Goal: Transaction & Acquisition: Book appointment/travel/reservation

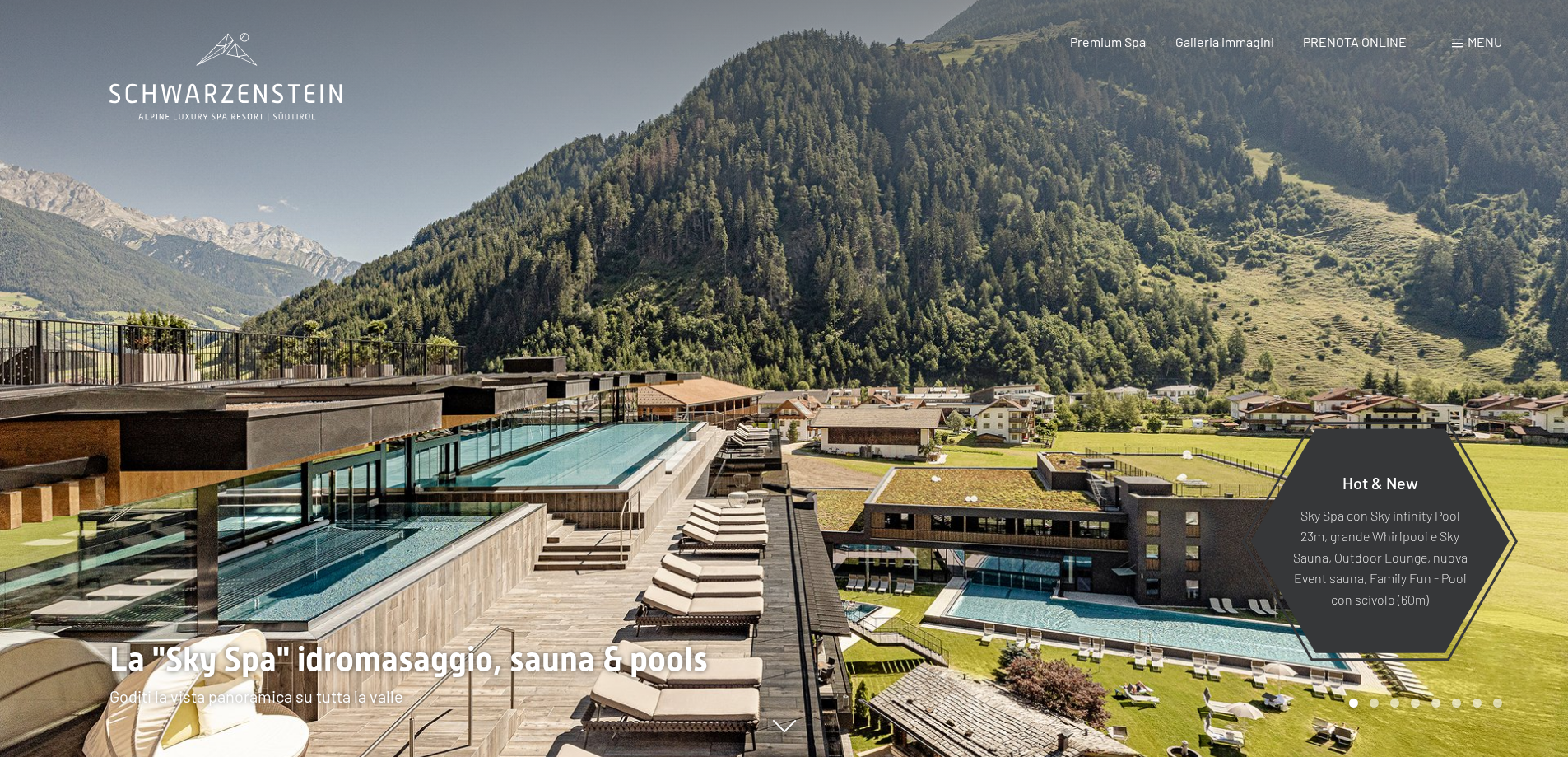
click at [1366, 43] on span "PRENOTA ONLINE" at bounding box center [1355, 41] width 104 height 15
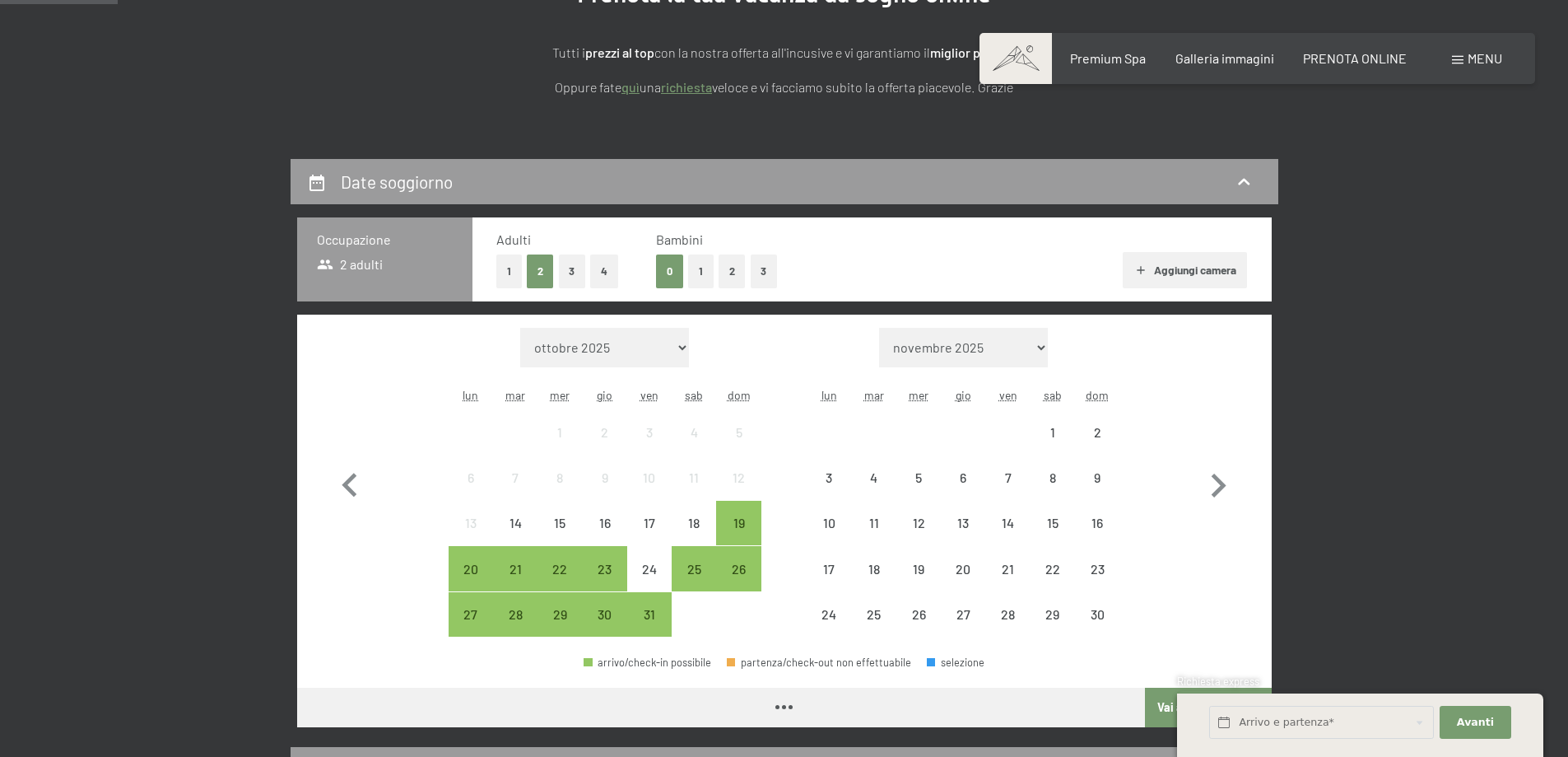
scroll to position [329, 0]
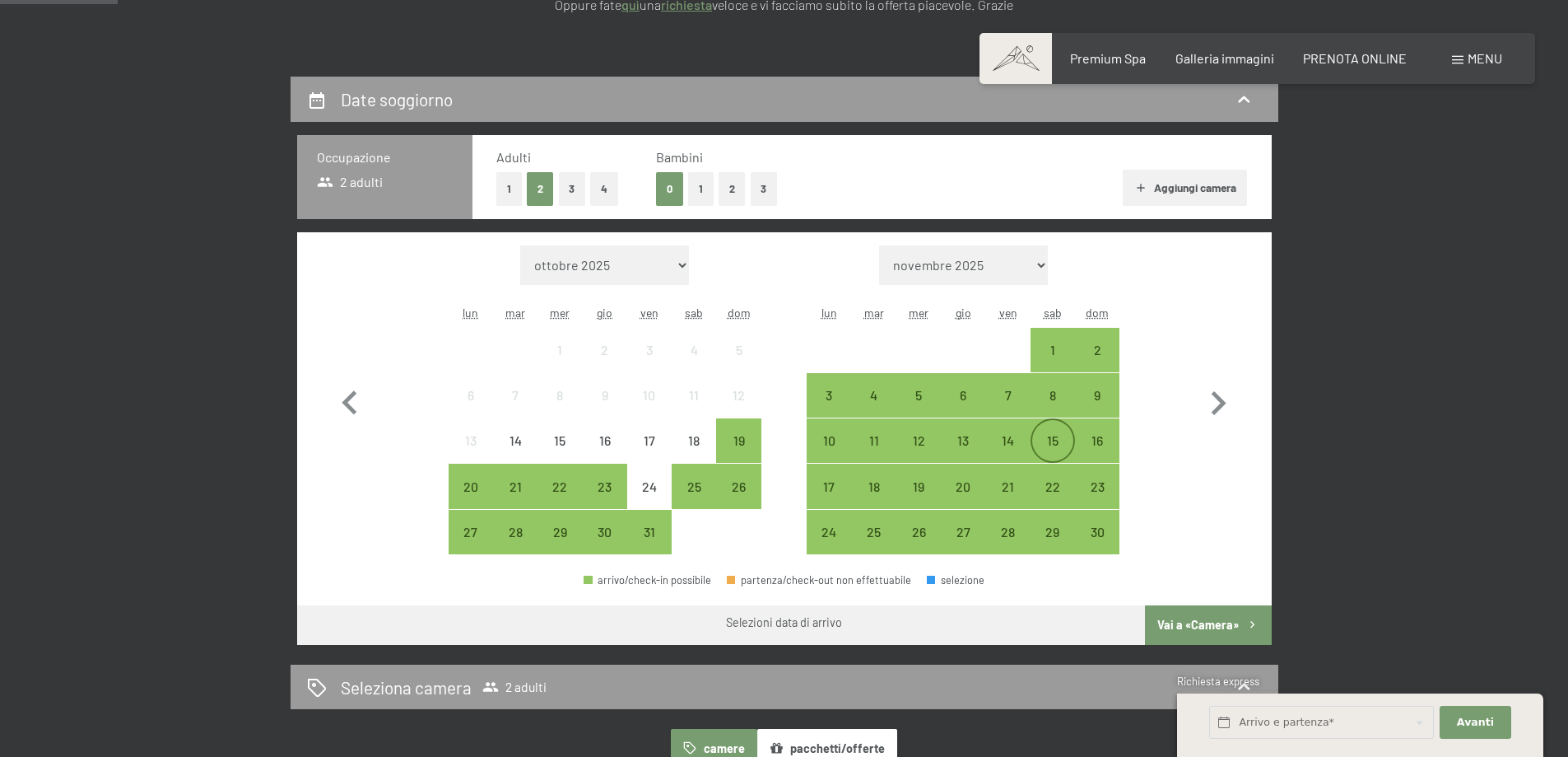
click at [1048, 434] on div "15" at bounding box center [1053, 454] width 41 height 41
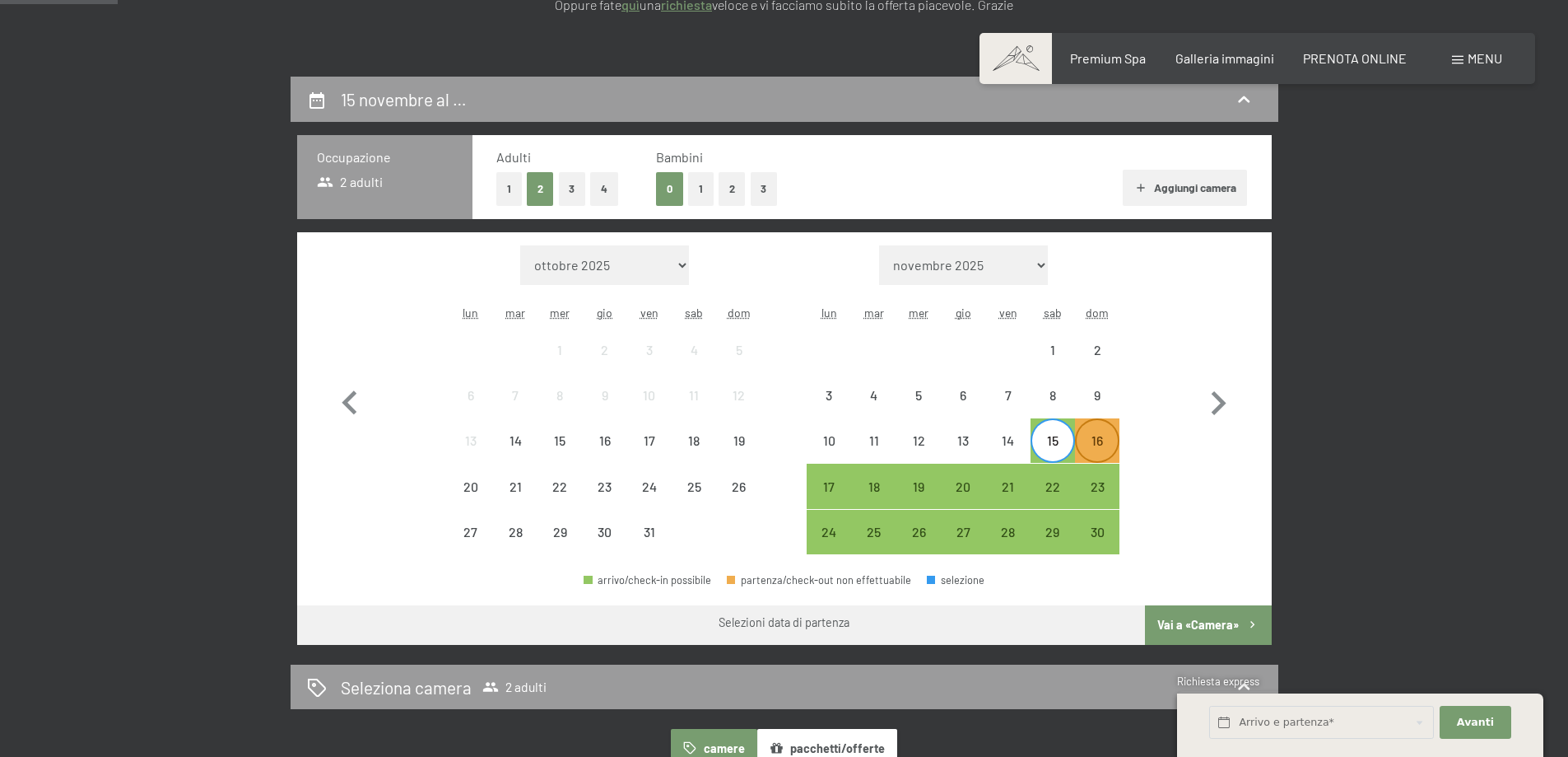
click at [1099, 442] on div "16" at bounding box center [1097, 454] width 41 height 41
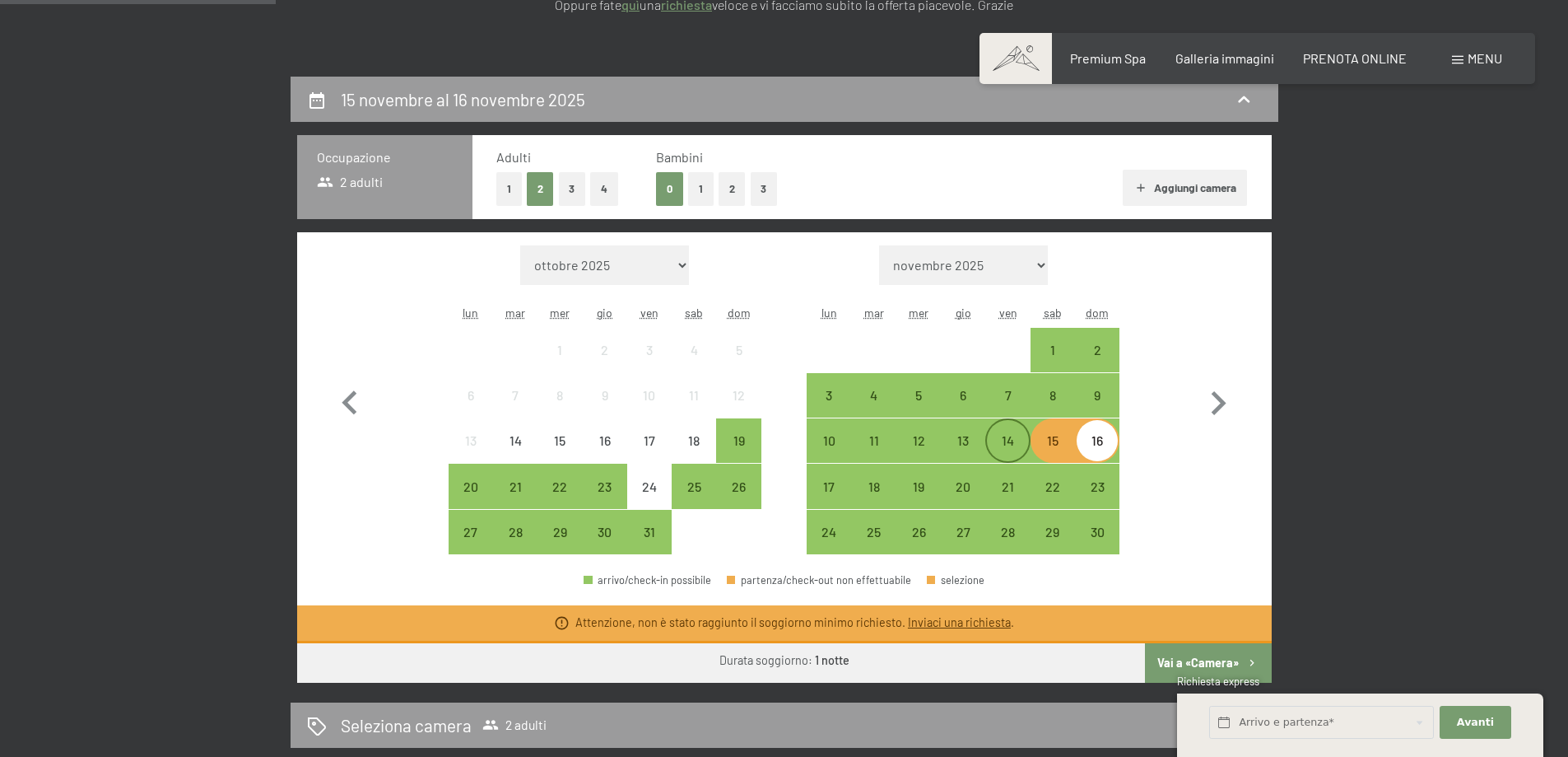
click at [1007, 436] on div "14" at bounding box center [1007, 454] width 41 height 41
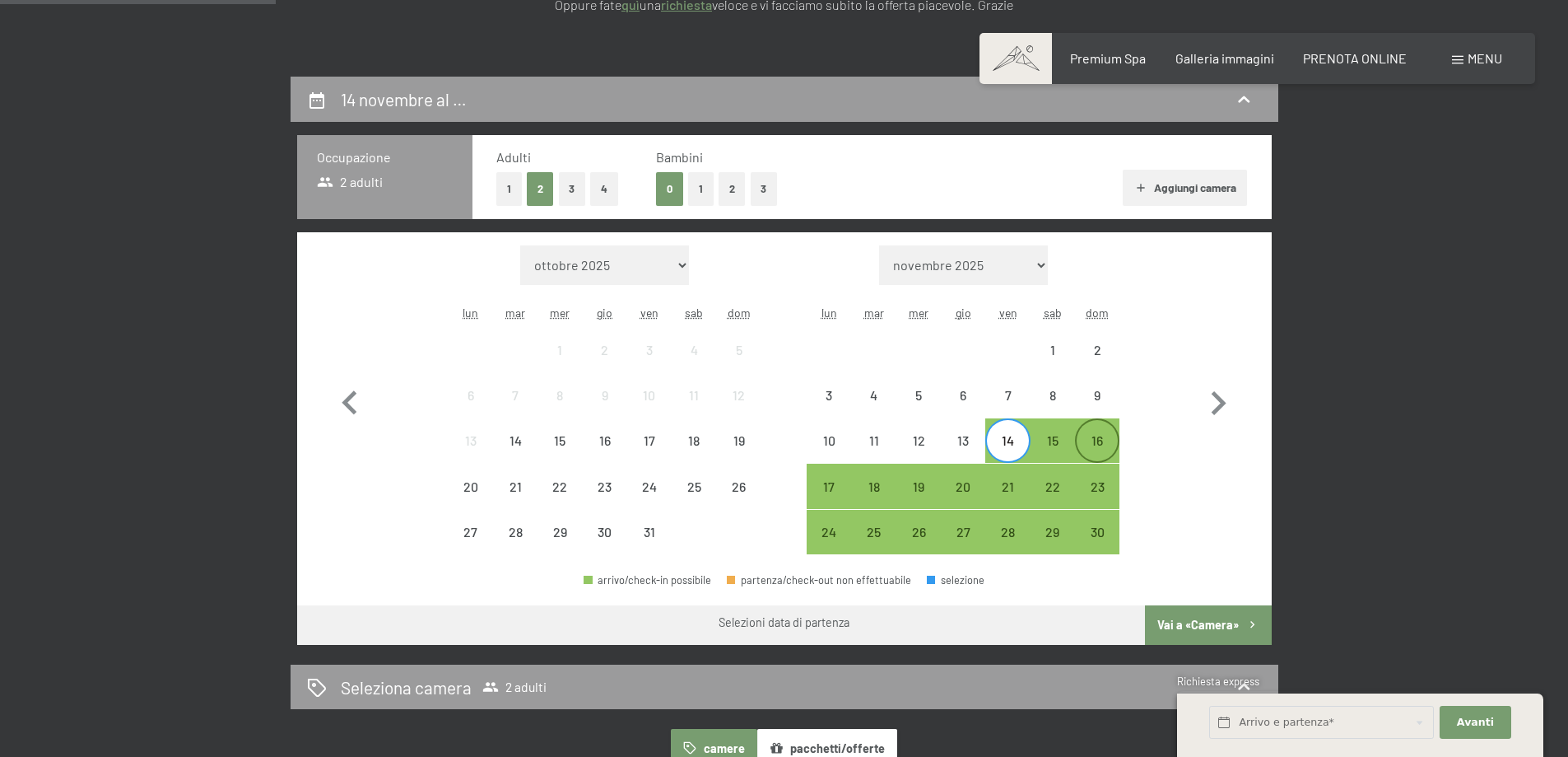
click at [1099, 436] on div "16" at bounding box center [1097, 454] width 41 height 41
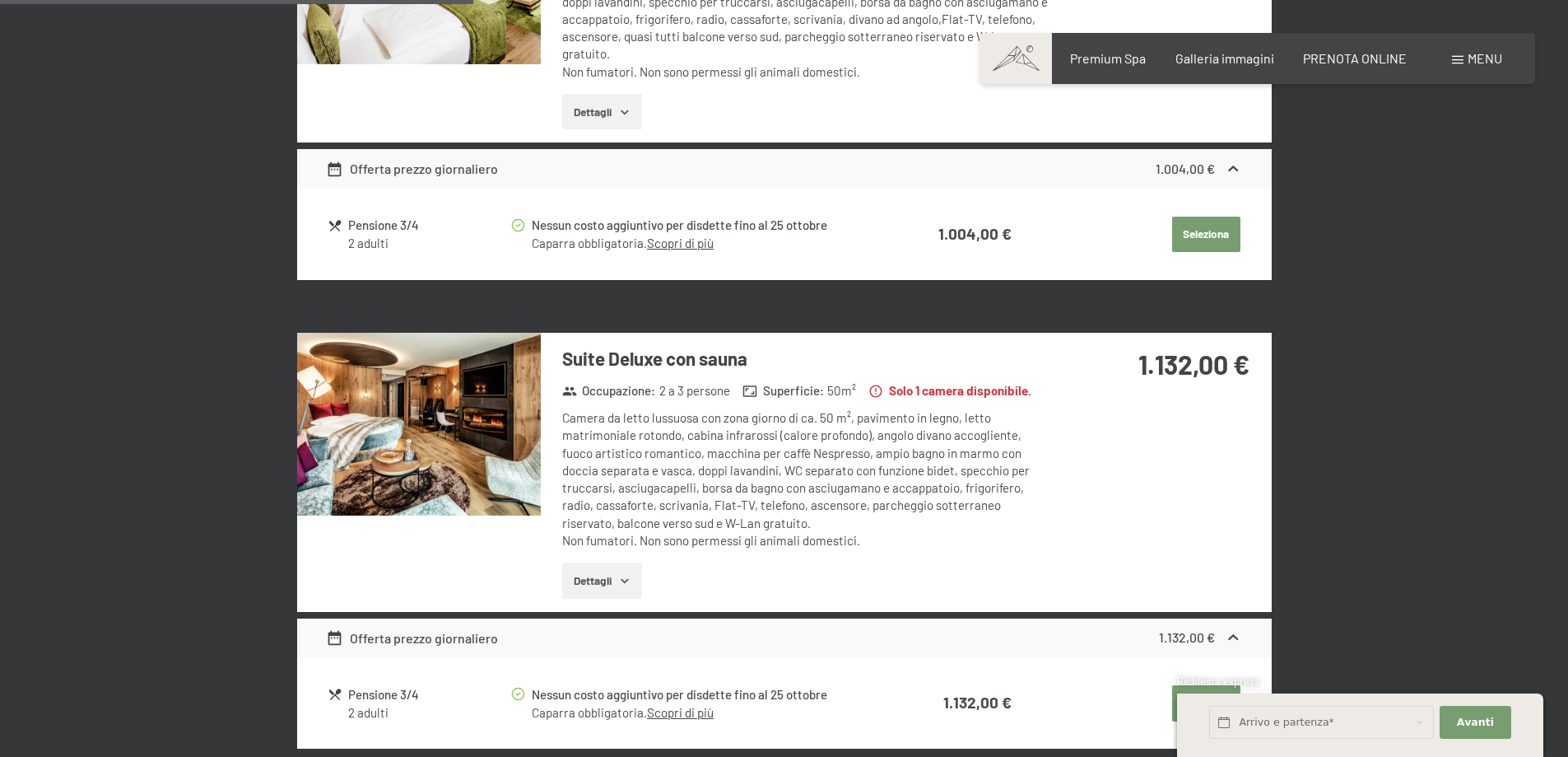
scroll to position [1318, 0]
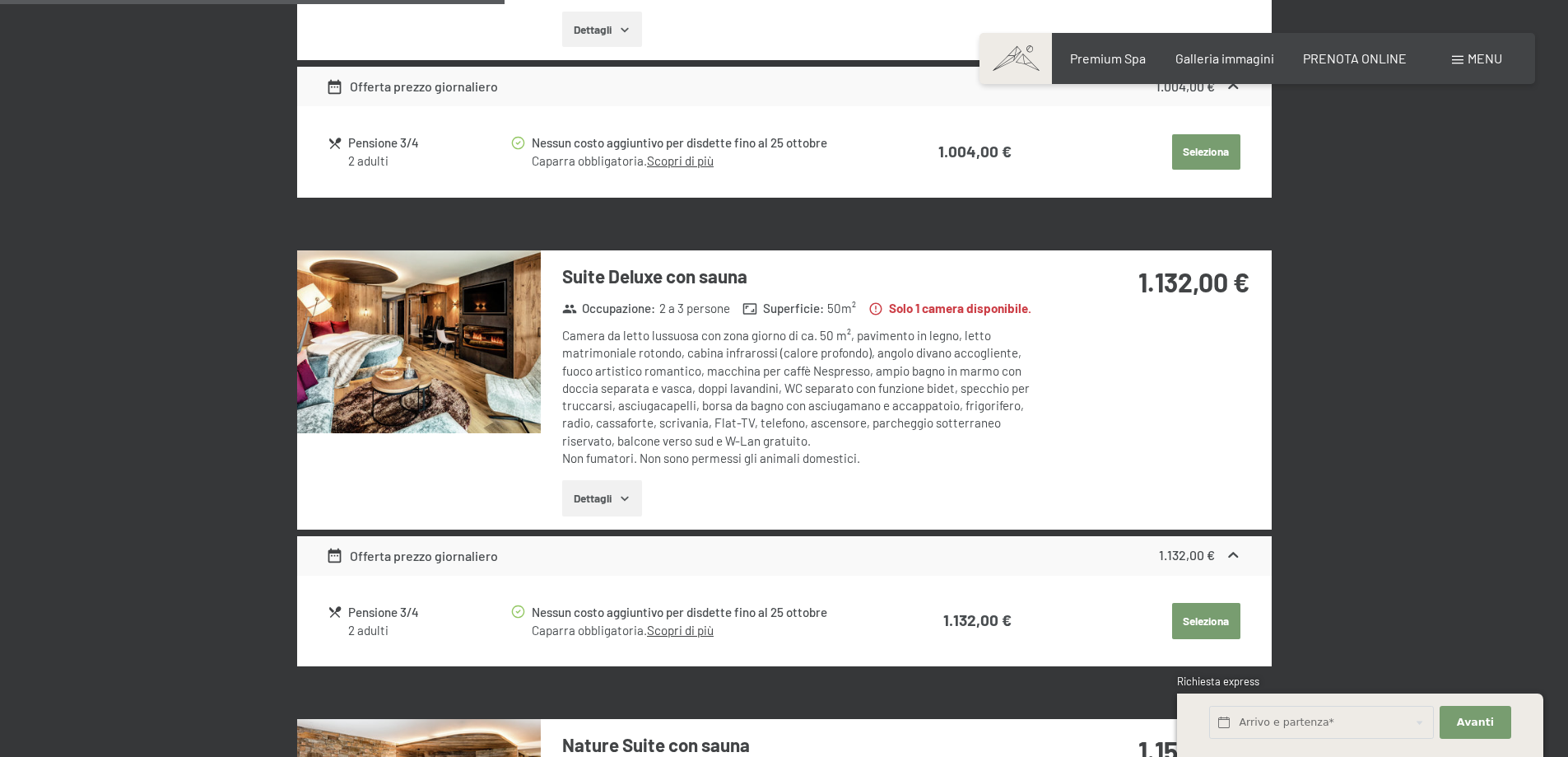
click at [587, 497] on button "Dettagli" at bounding box center [602, 498] width 79 height 36
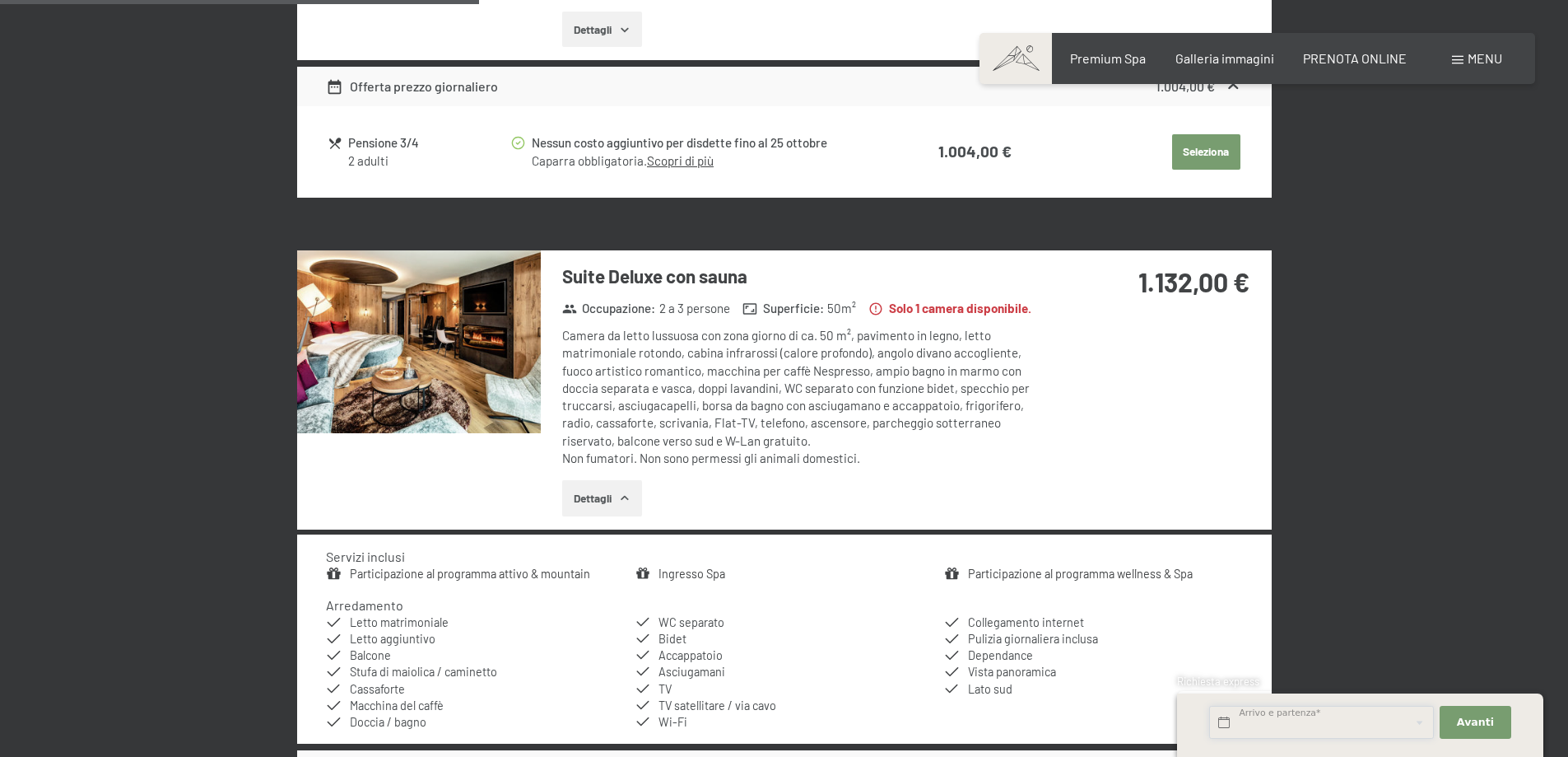
click at [1422, 725] on input "text" at bounding box center [1322, 722] width 225 height 34
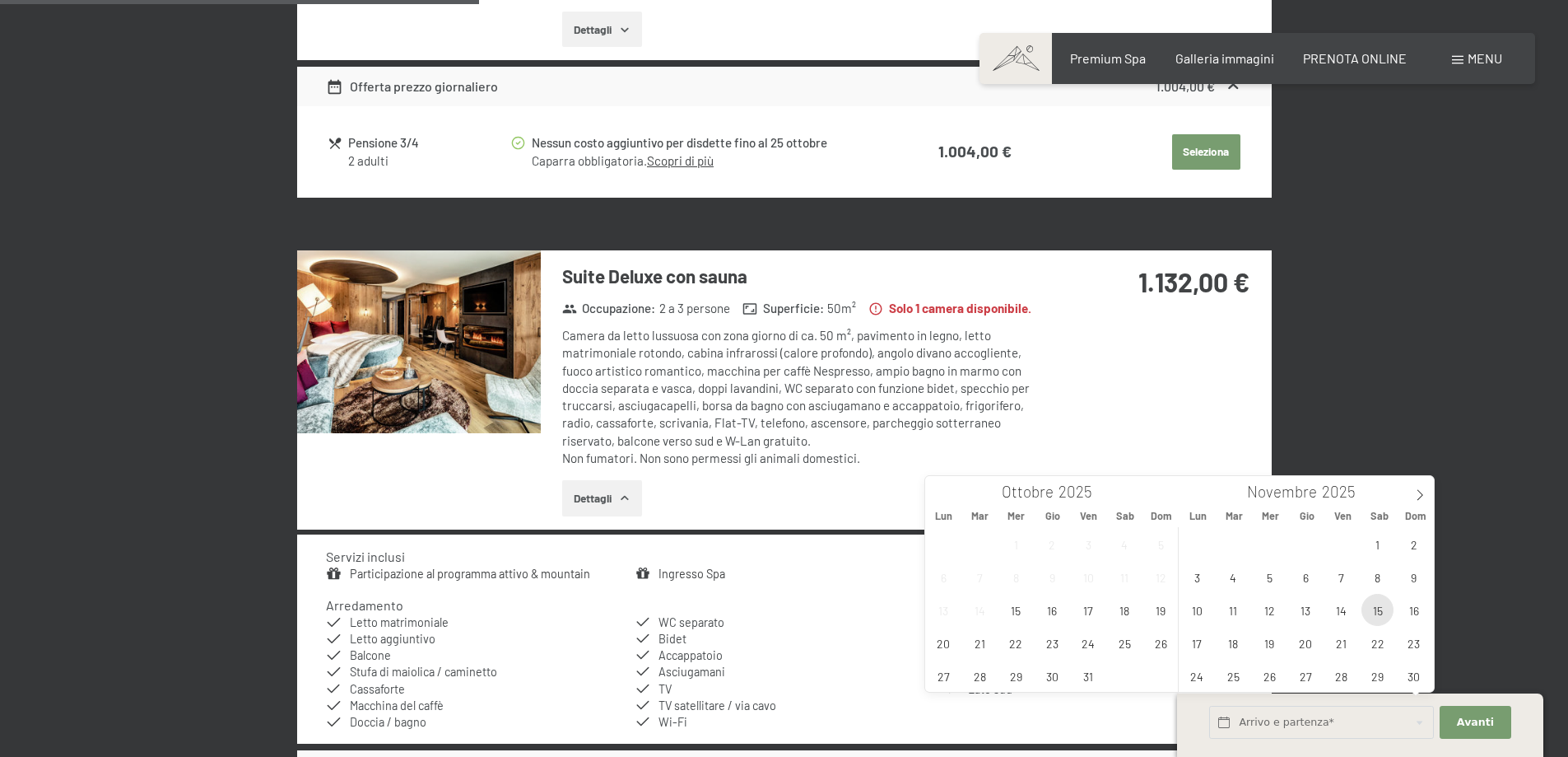
click at [1377, 610] on span "15" at bounding box center [1378, 610] width 32 height 32
click at [1399, 608] on span "16" at bounding box center [1414, 610] width 32 height 32
type input "Sab. [DATE] - Dom. [DATE]"
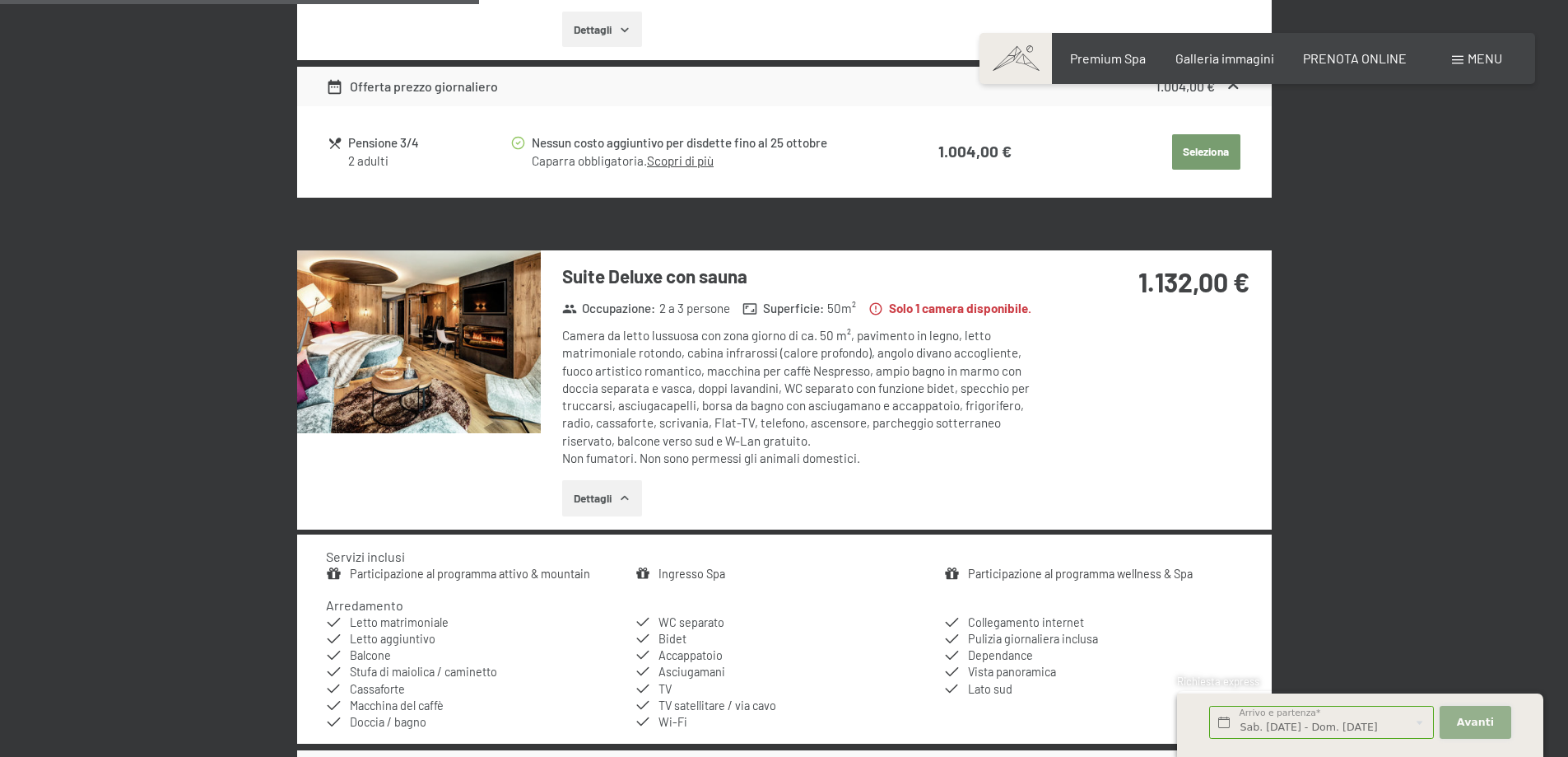
scroll to position [0, 0]
click at [1507, 723] on button "Avanti Nascondere i campi dell'indirizzo" at bounding box center [1476, 722] width 71 height 34
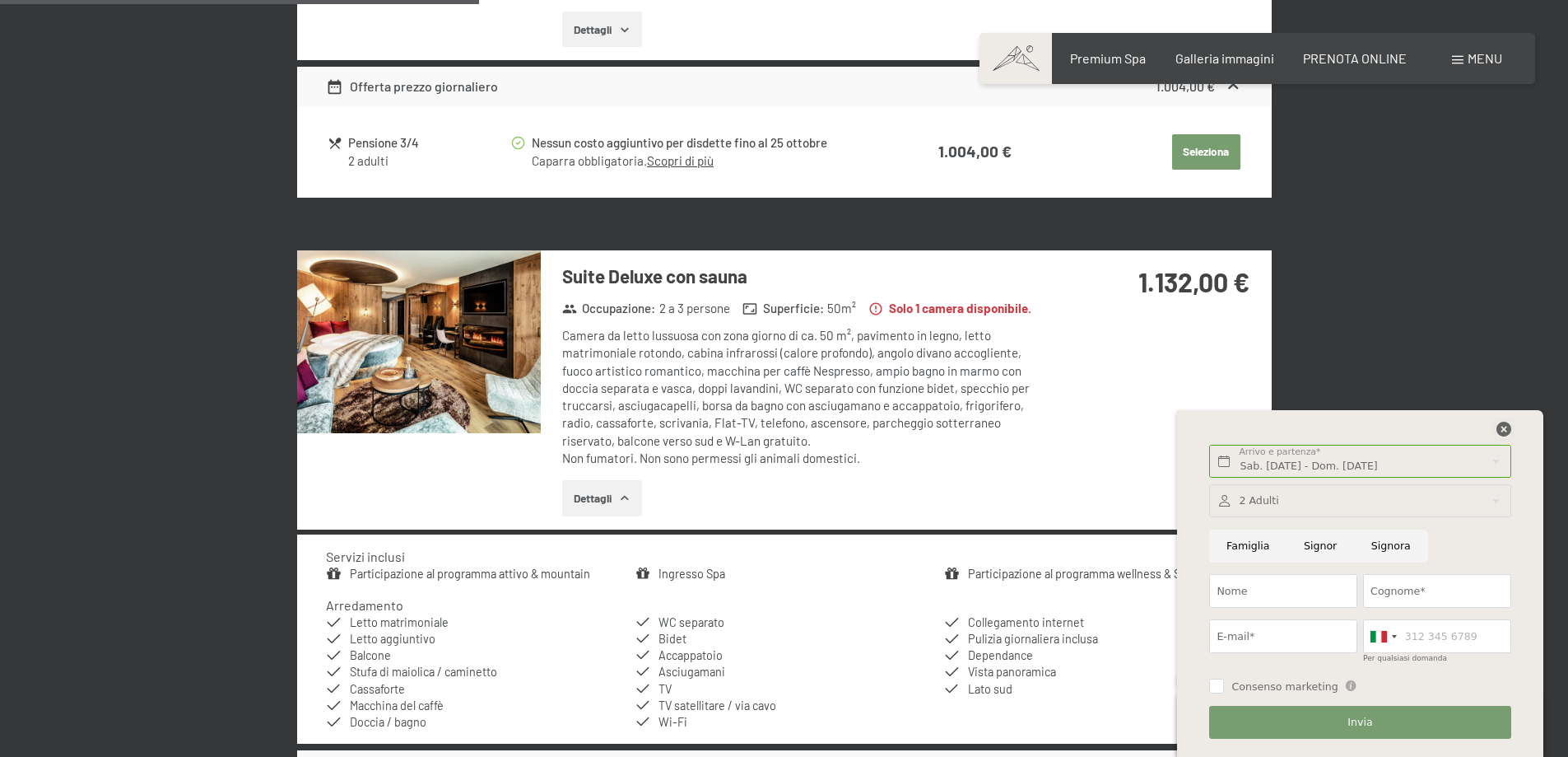
click at [1498, 424] on icon at bounding box center [1505, 429] width 15 height 15
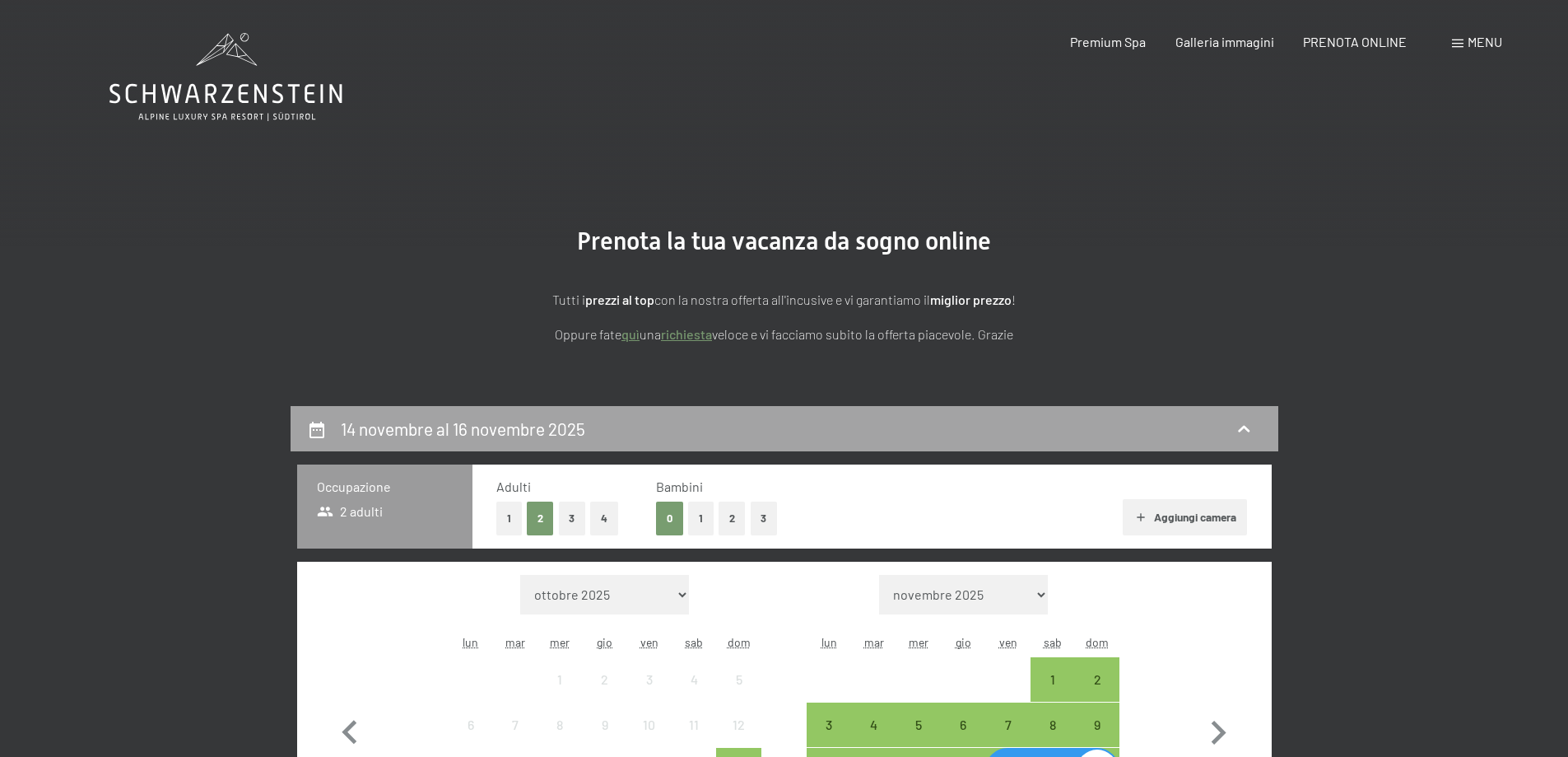
scroll to position [412, 0]
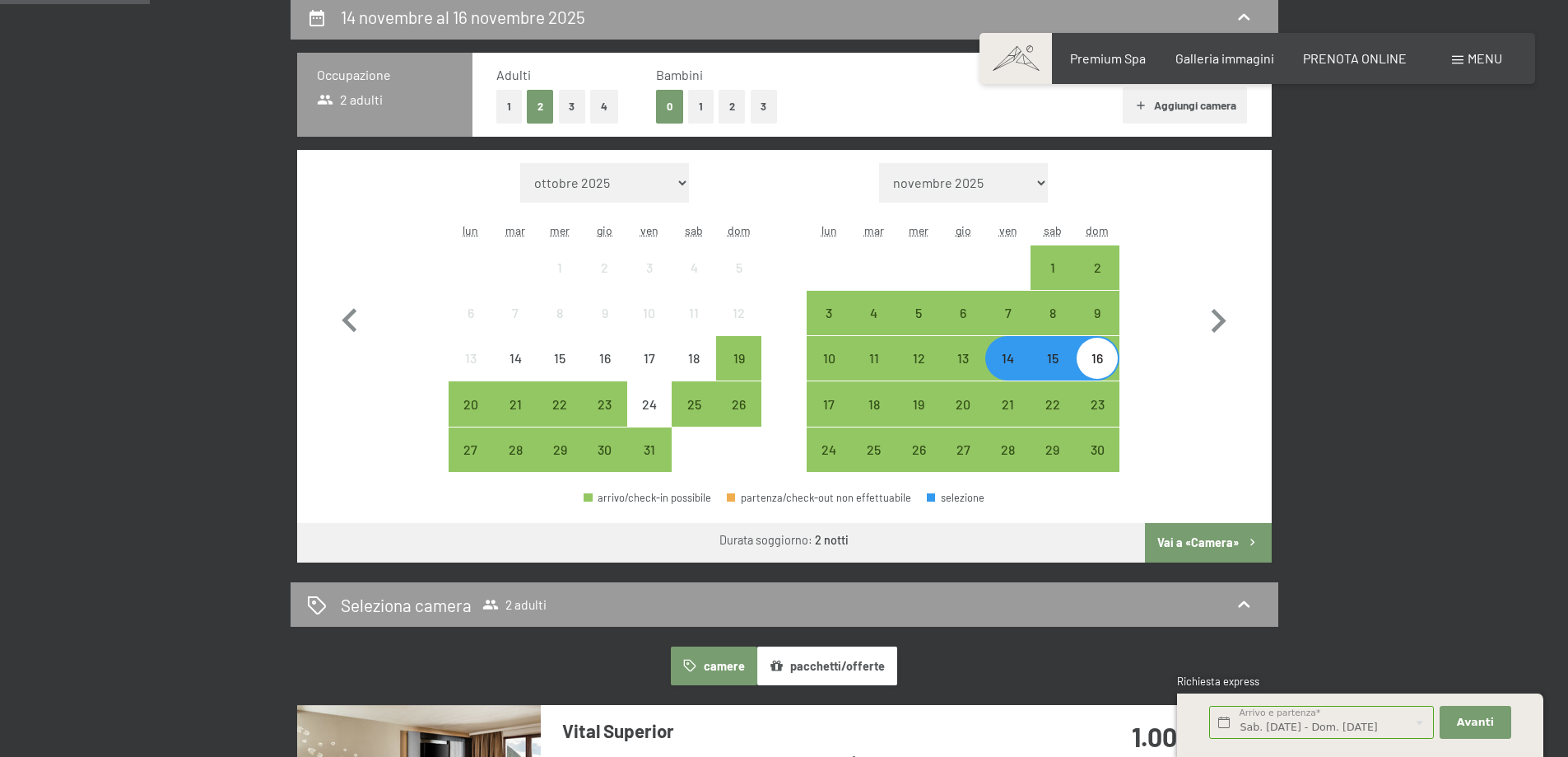
click at [1060, 357] on div "15" at bounding box center [1053, 372] width 41 height 41
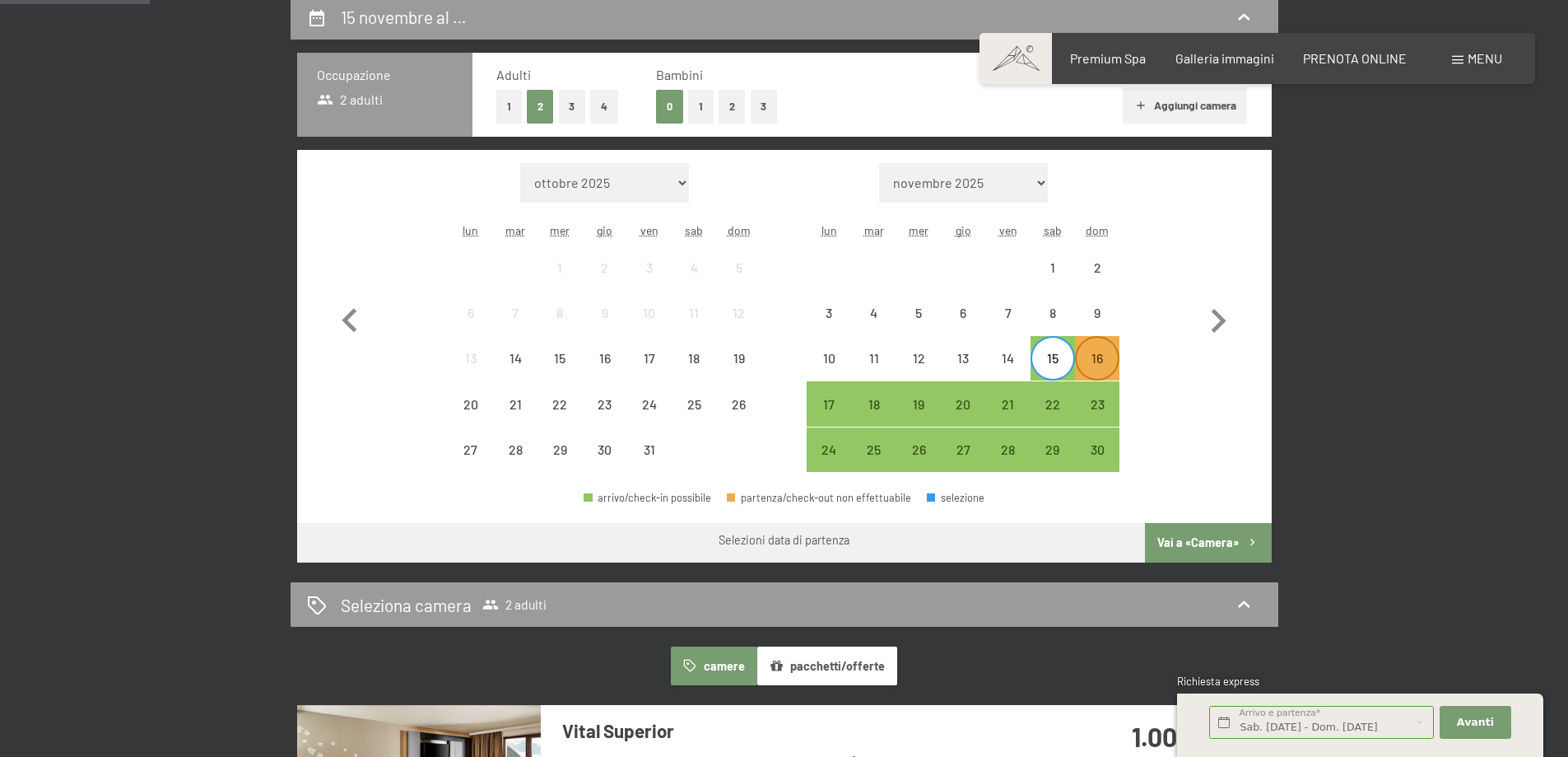
click at [1094, 362] on div "16" at bounding box center [1097, 372] width 41 height 41
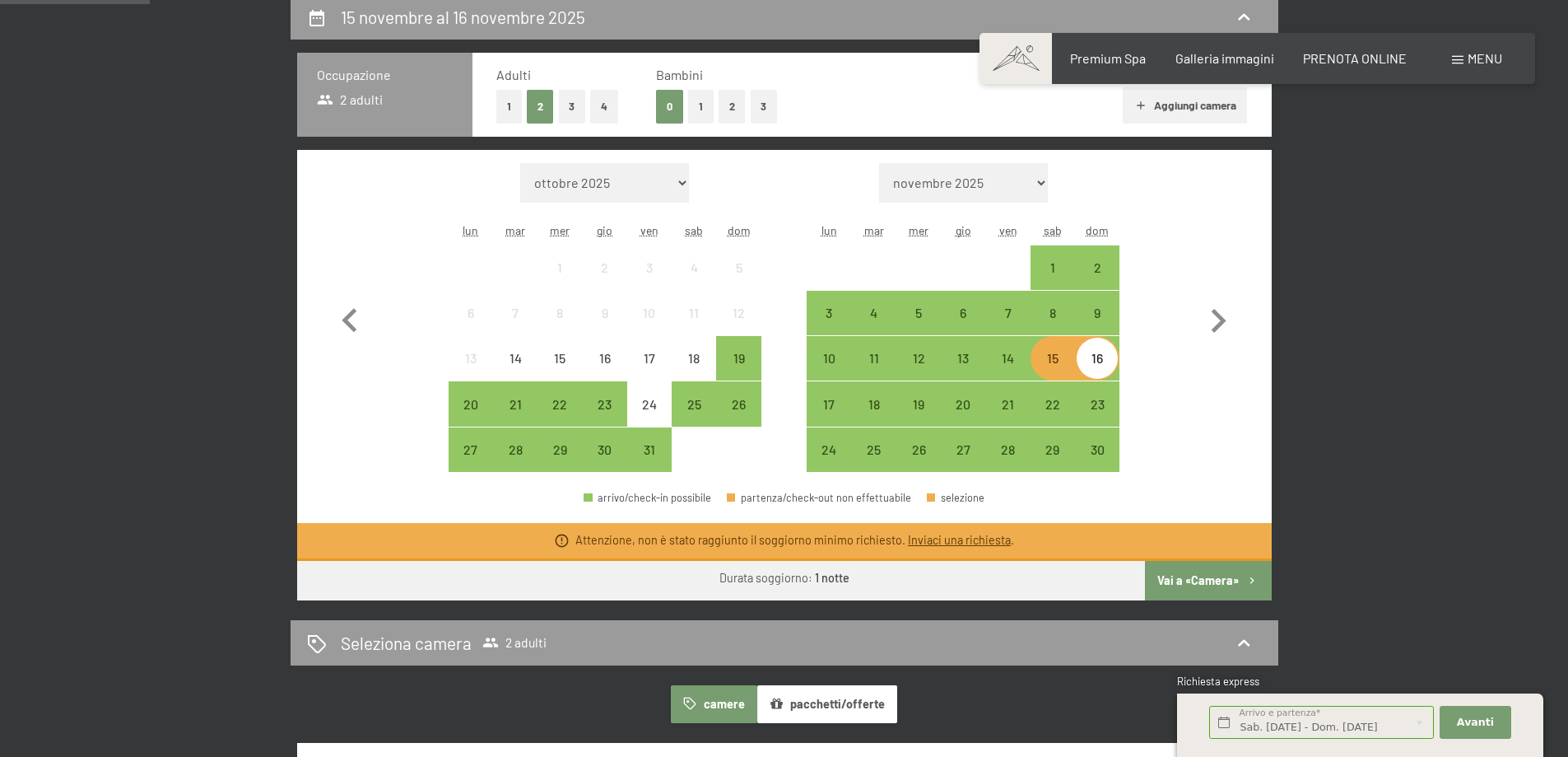
click at [852, 699] on button "pacchetti/offerte" at bounding box center [827, 704] width 140 height 38
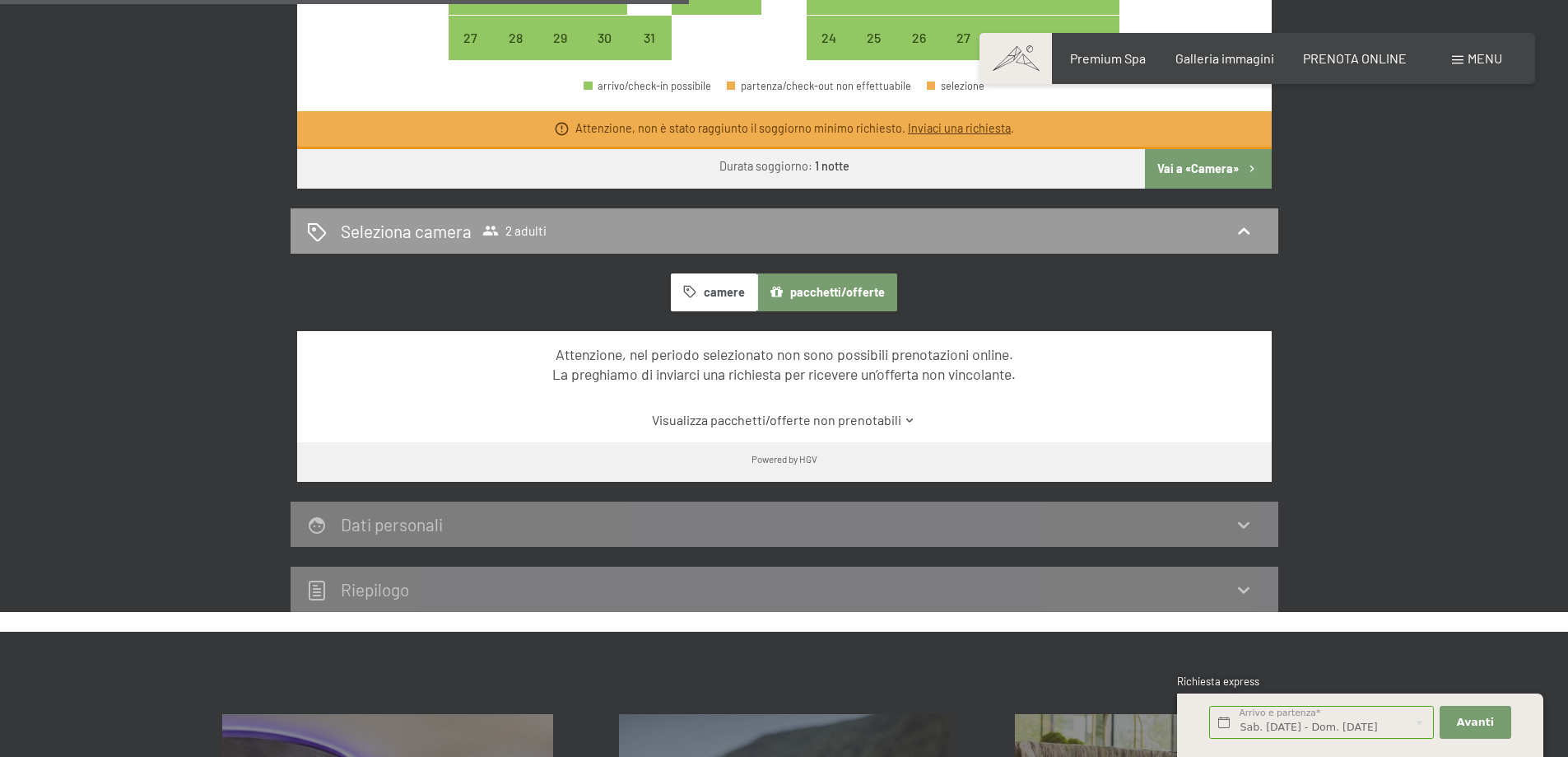
scroll to position [906, 0]
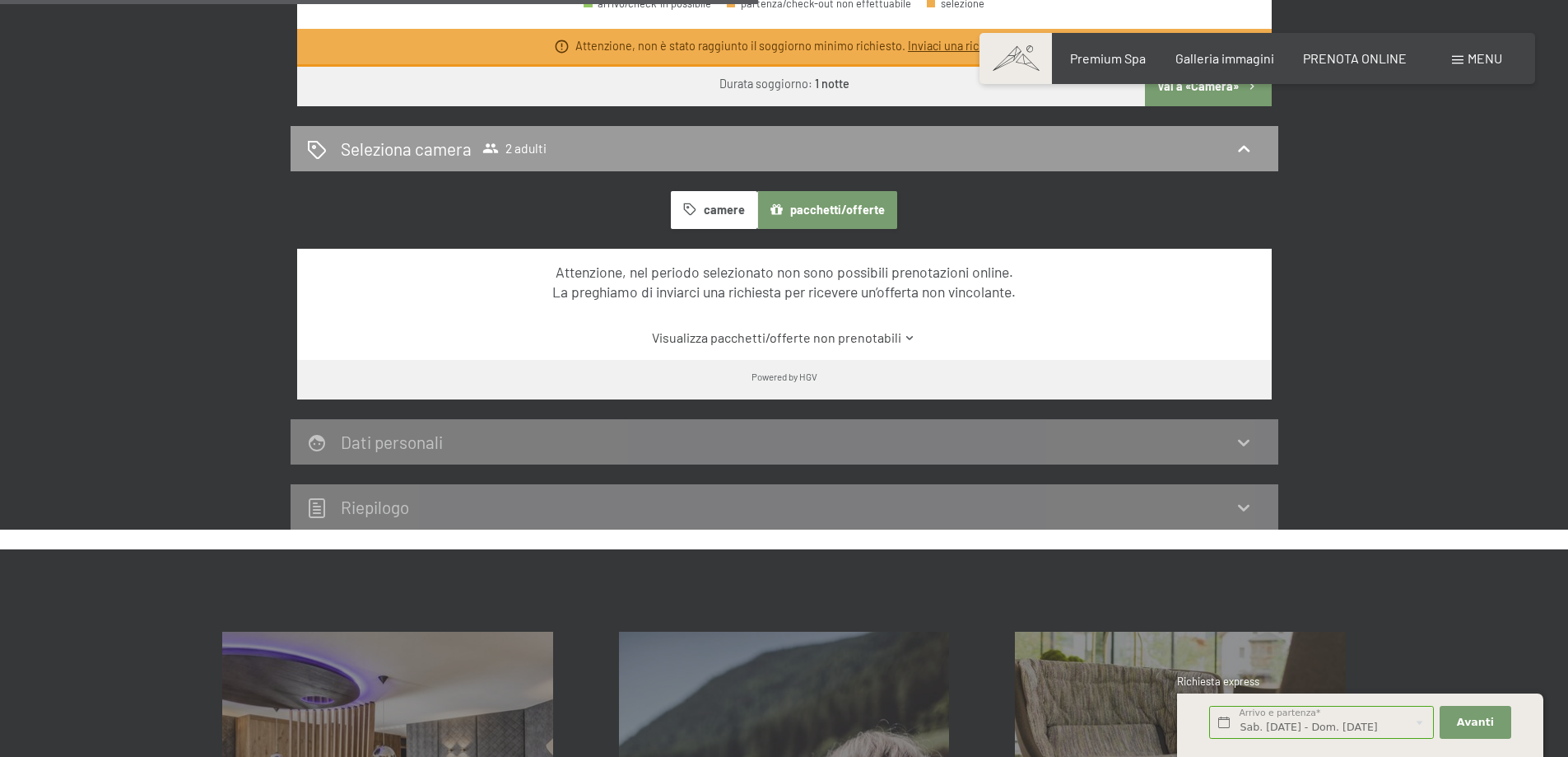
click at [876, 335] on link "Visualizza pacchetti/offerte non prenotabili" at bounding box center [783, 337] width 916 height 18
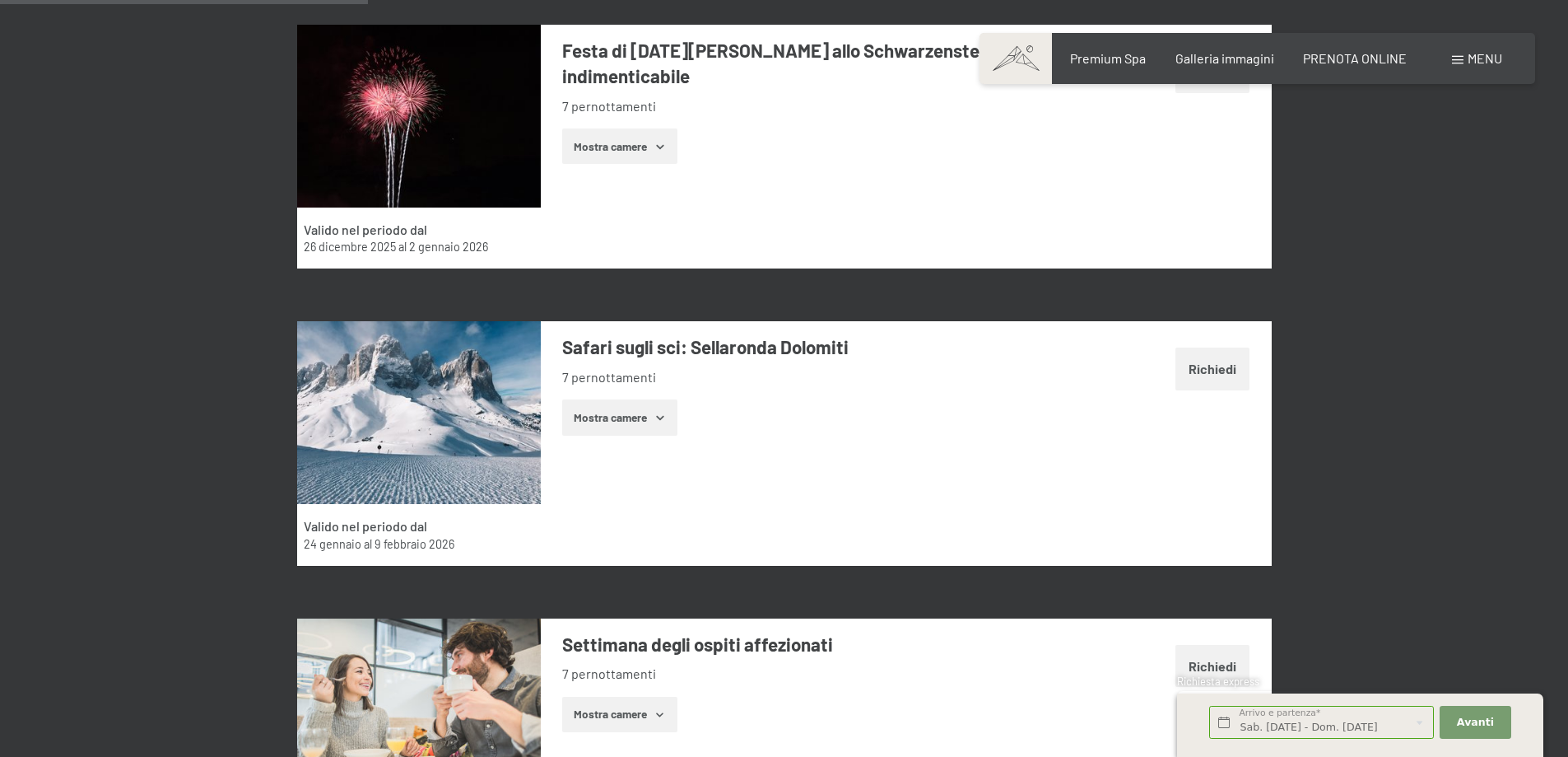
scroll to position [1812, 0]
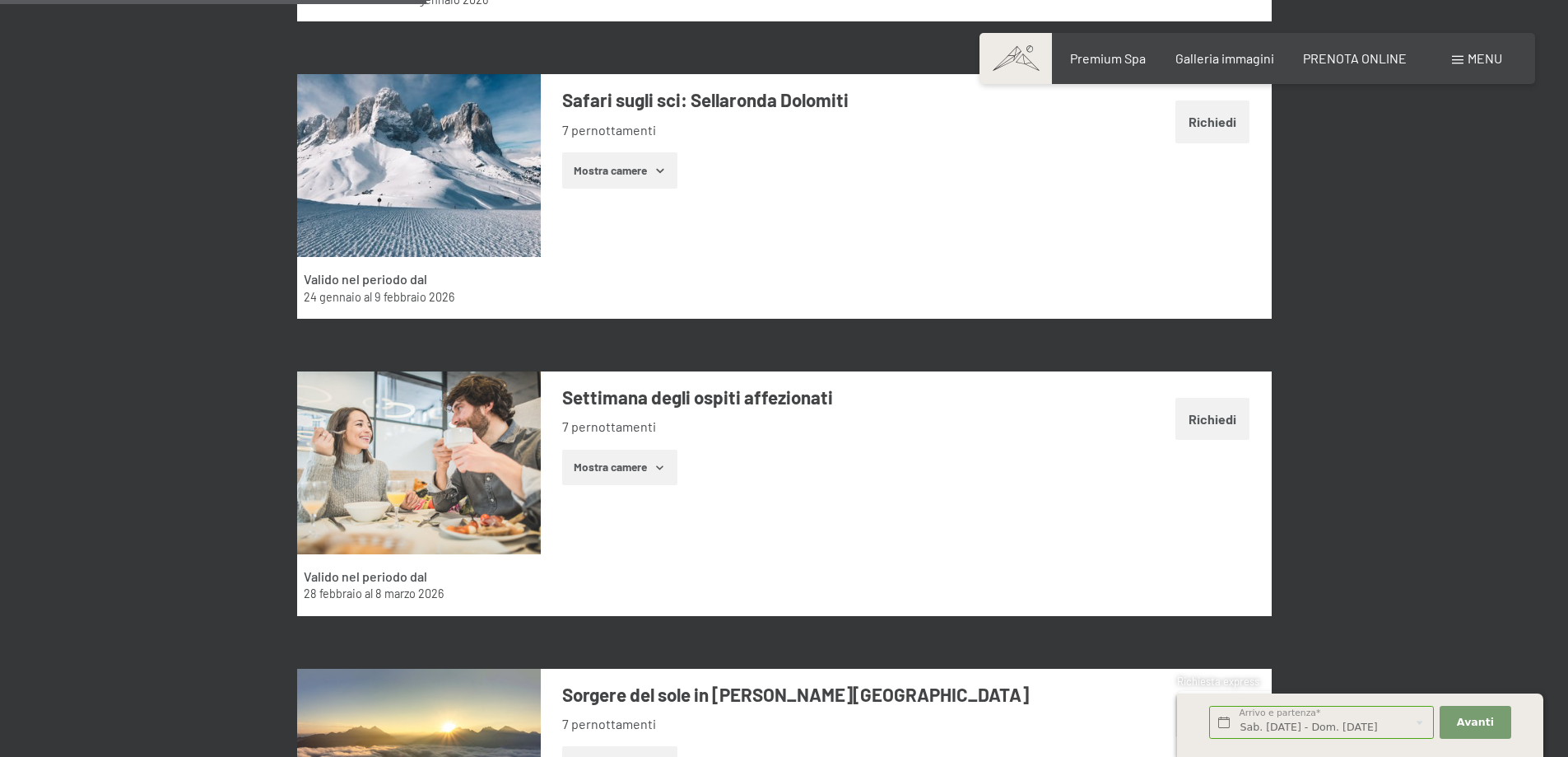
click at [645, 472] on button "Mostra camere" at bounding box center [620, 468] width 115 height 36
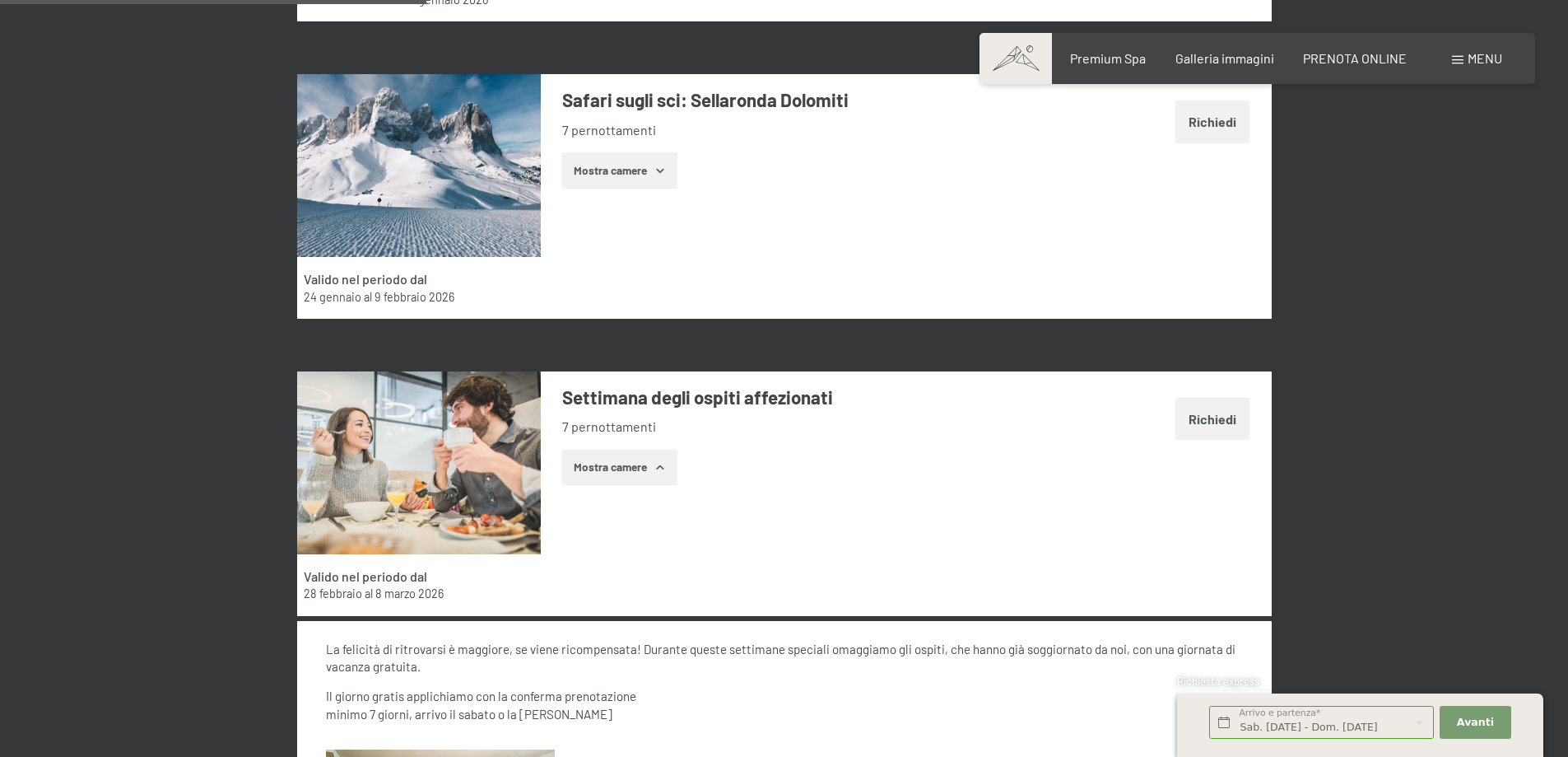
click at [645, 472] on button "Mostra camere" at bounding box center [620, 468] width 115 height 36
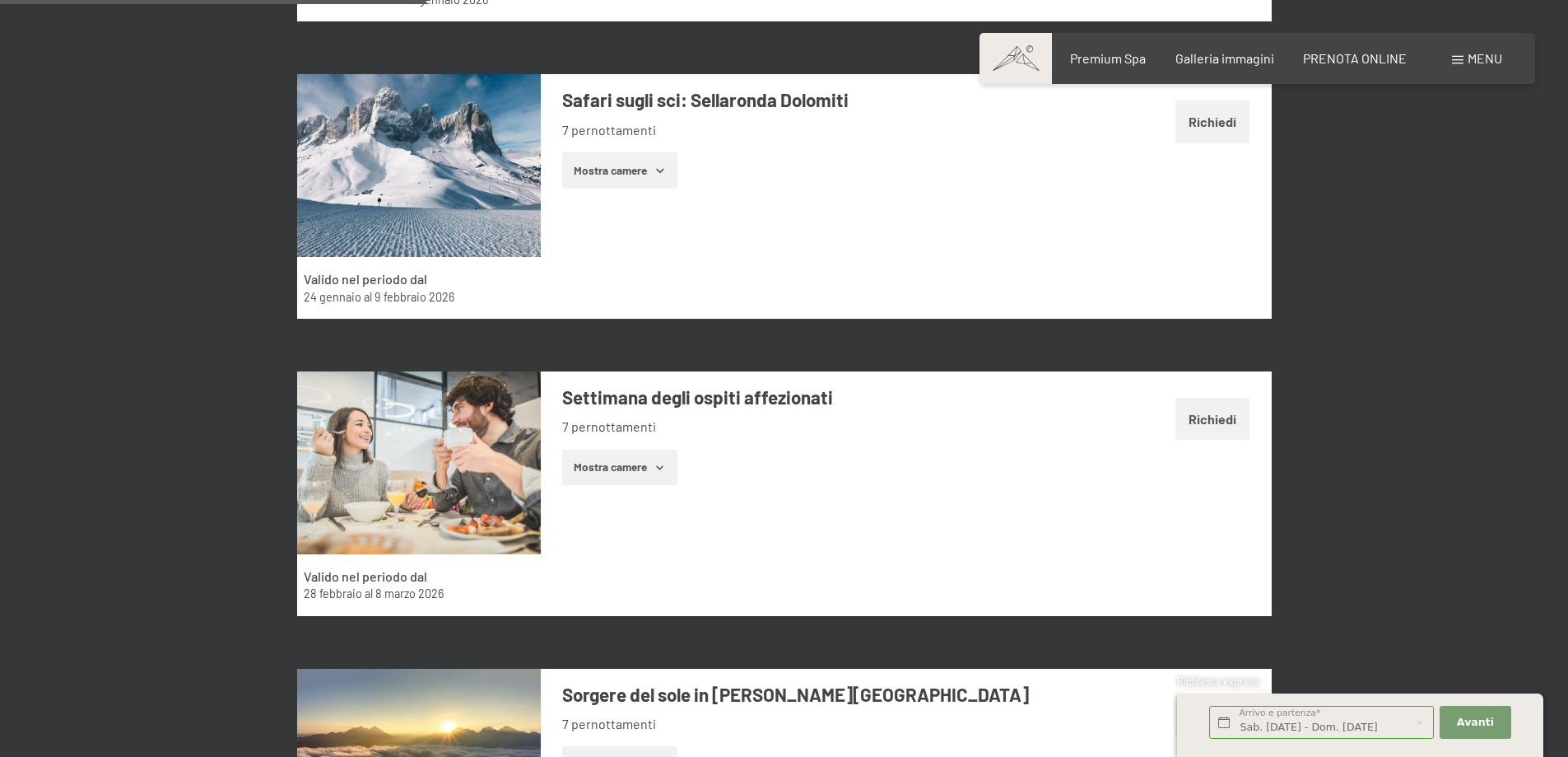
click at [629, 174] on button "Mostra camere" at bounding box center [620, 170] width 115 height 36
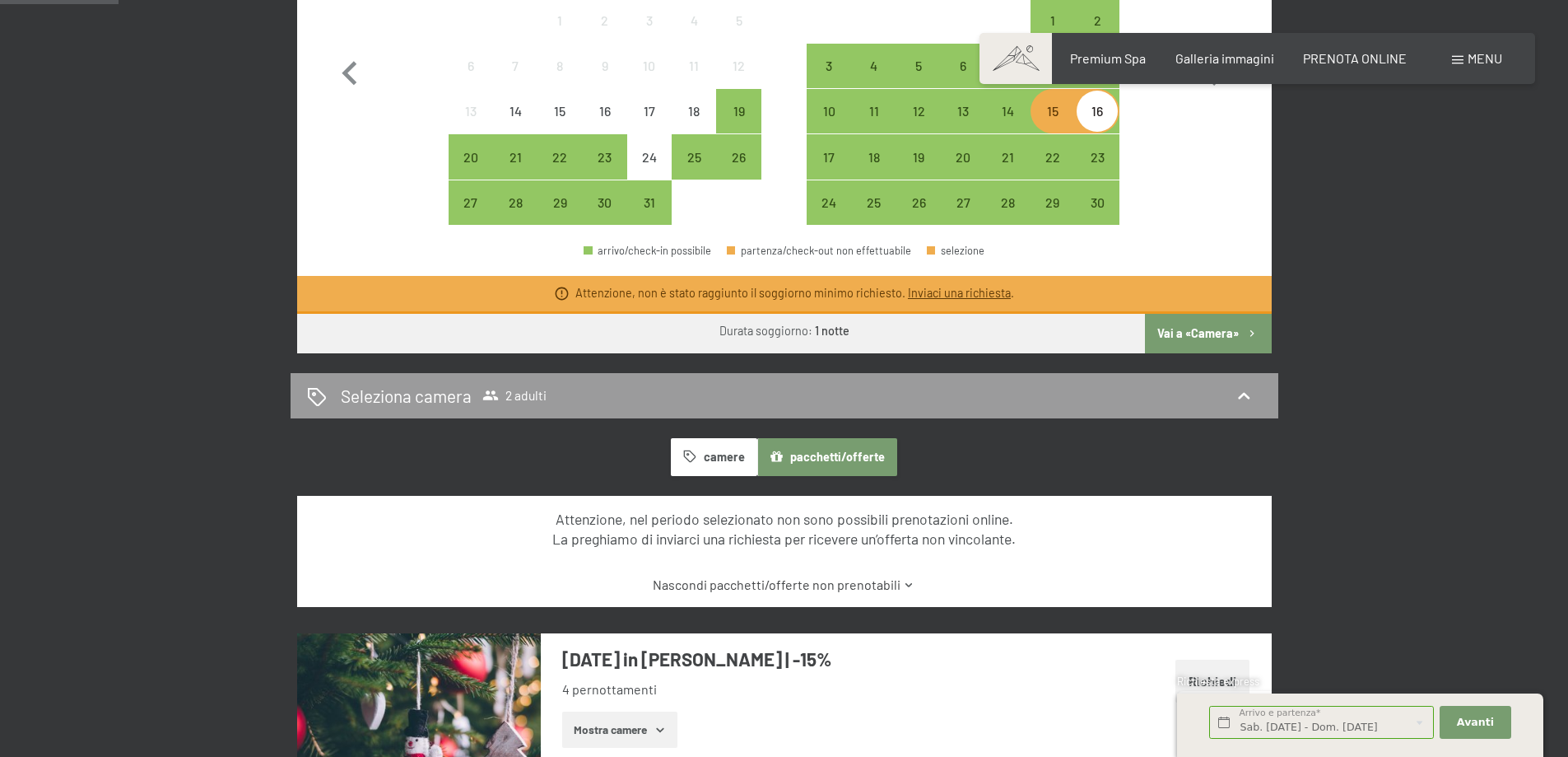
scroll to position [823, 0]
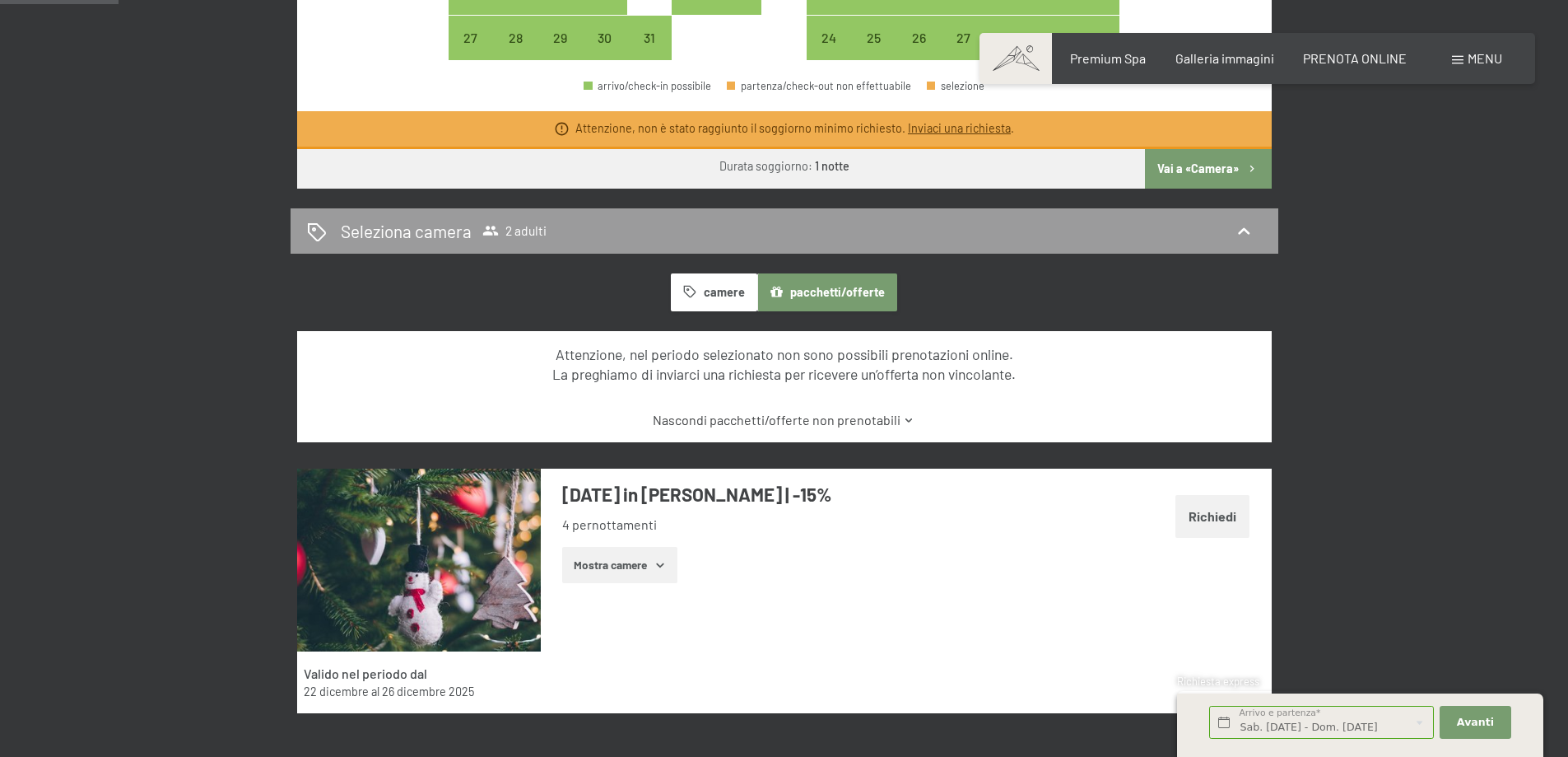
click at [633, 564] on button "Mostra camere" at bounding box center [620, 564] width 115 height 36
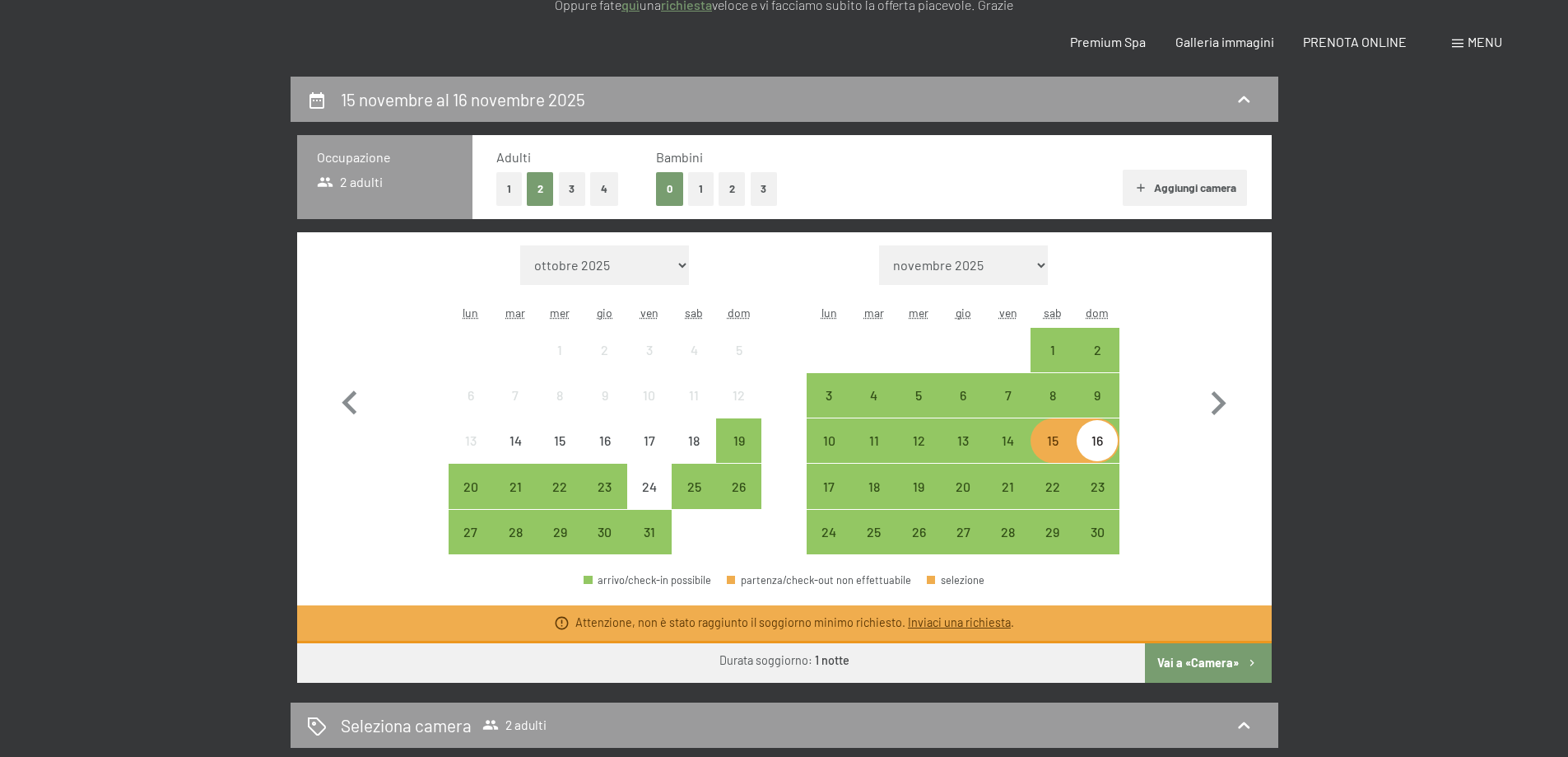
scroll to position [0, 0]
